Goal: Check status

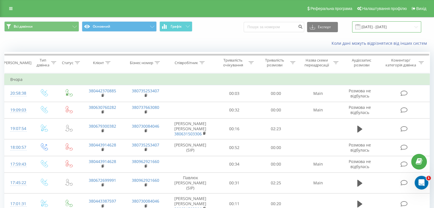
click at [413, 26] on input "[DATE] - [DATE]" at bounding box center [386, 26] width 69 height 11
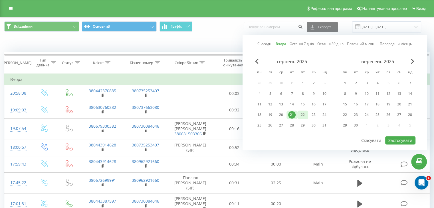
click at [303, 111] on div "22" at bounding box center [302, 114] width 7 height 7
click at [405, 139] on button "Застосувати" at bounding box center [400, 140] width 30 height 8
type input "[DATE] - [DATE]"
